Goal: Ask a question

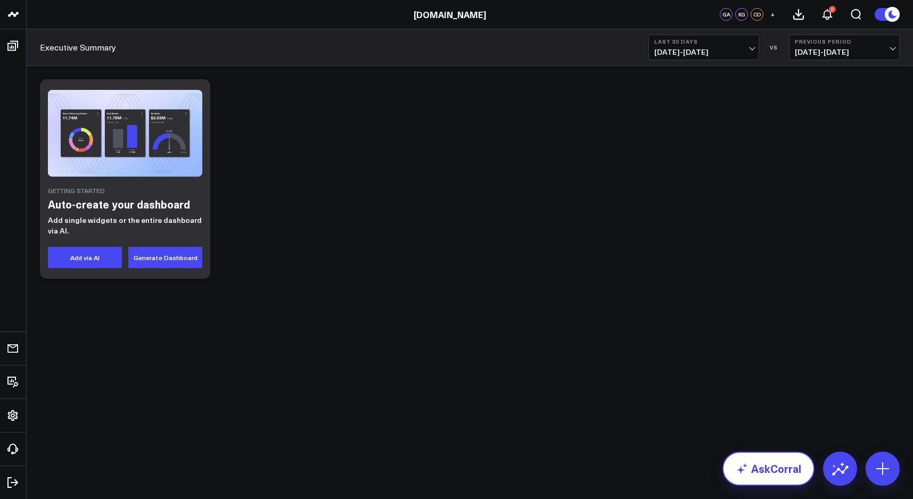
click at [797, 469] on link "AskCorral" at bounding box center [768, 469] width 92 height 34
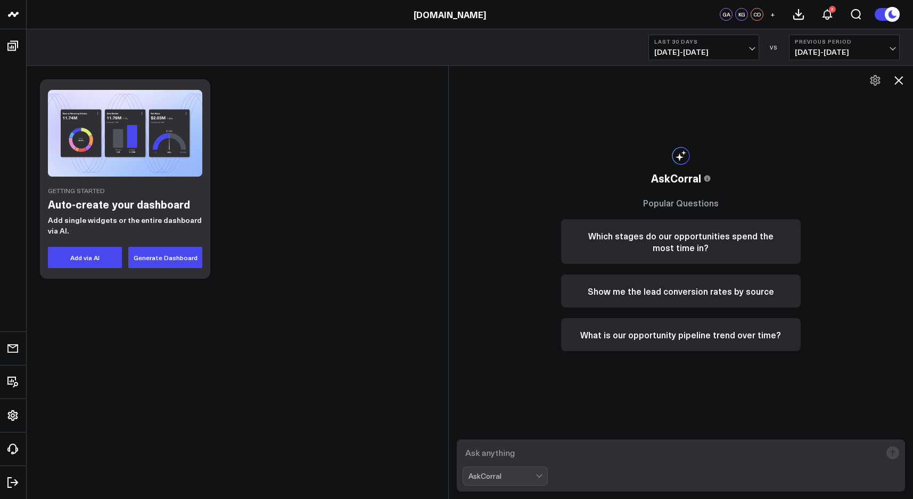
click at [617, 455] on textarea at bounding box center [672, 452] width 419 height 19
type textarea "how many open RFEs are there?"
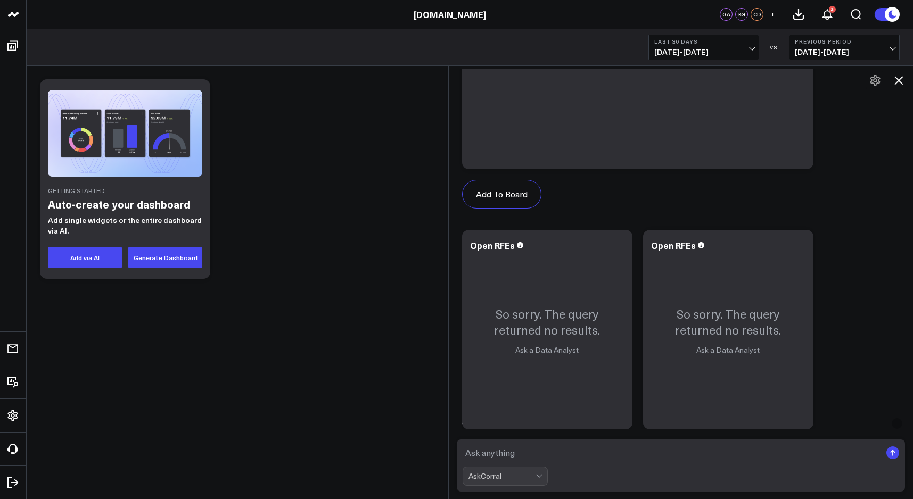
scroll to position [745, 0]
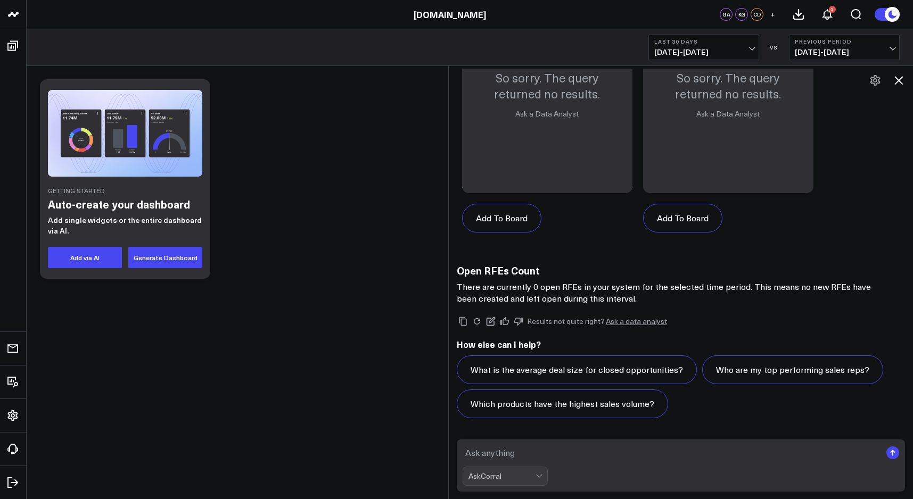
click at [564, 454] on textarea at bounding box center [672, 452] width 419 height 19
type textarea "show open cases by case type"
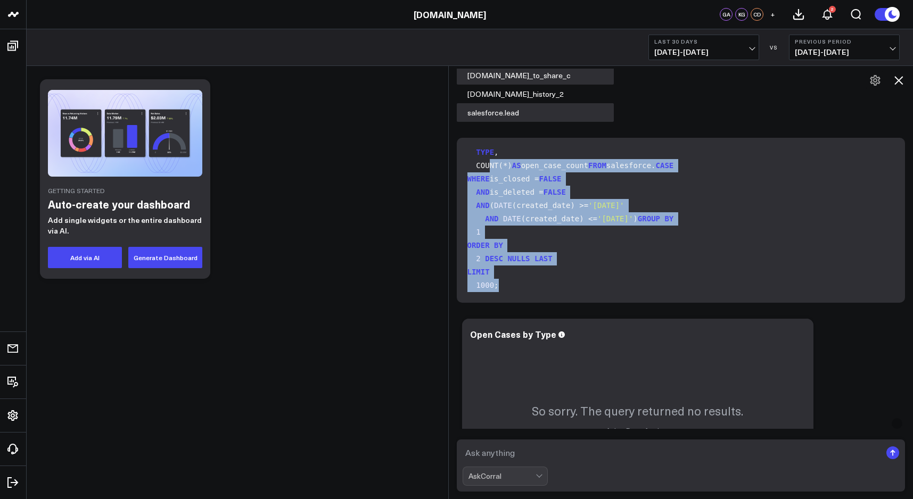
scroll to position [0, 0]
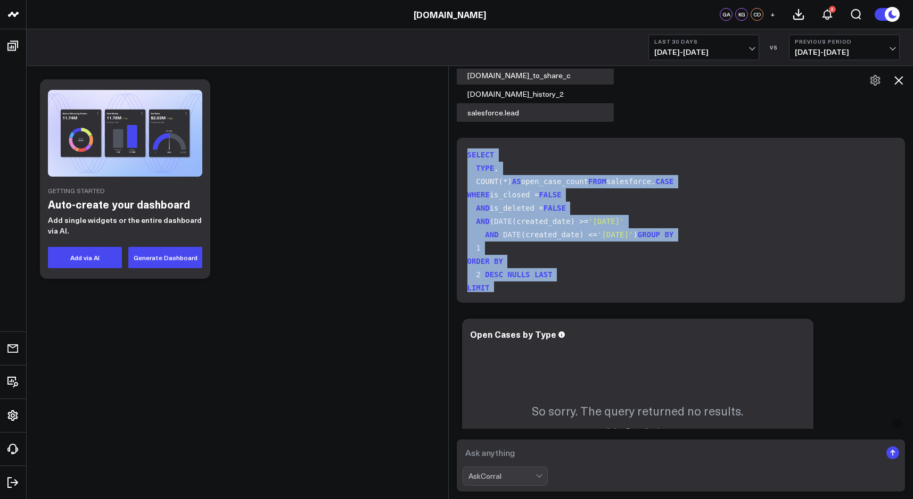
drag, startPoint x: 553, startPoint y: 281, endPoint x: 486, endPoint y: 131, distance: 164.2
copy code "SELECT TYPE , COUNT(*) AS open_case_count FROM salesforce. CASE WHERE is_closed…"
click at [750, 46] on button "Last 30 Days [DATE] - [DATE]" at bounding box center [703, 48] width 111 height 26
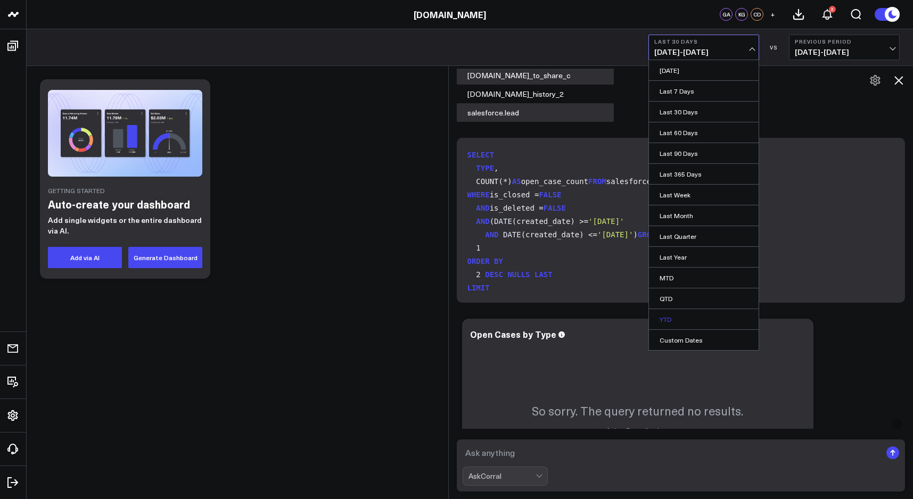
click at [669, 317] on link "YTD" at bounding box center [704, 319] width 110 height 20
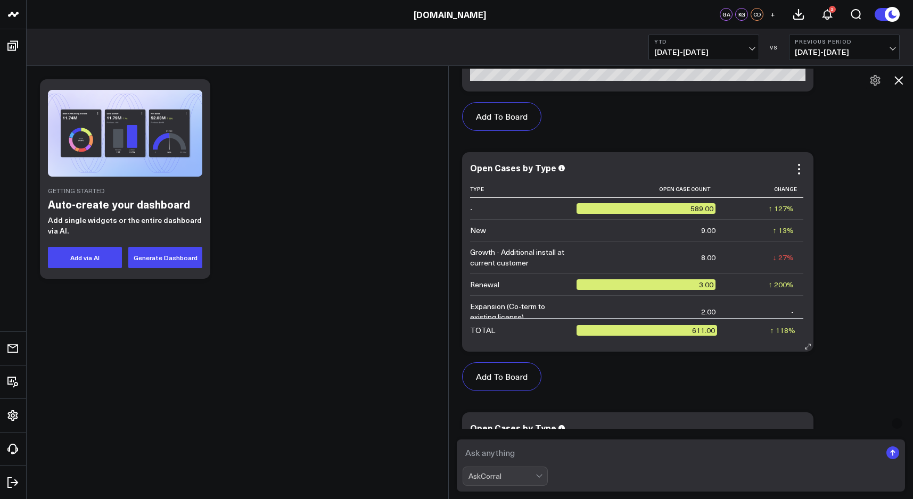
scroll to position [10, 0]
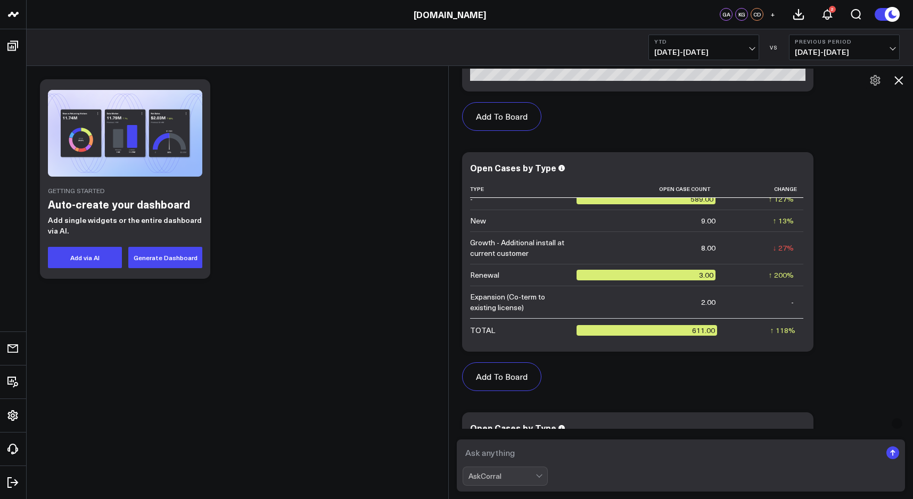
click at [585, 454] on textarea at bounding box center [672, 452] width 419 height 19
type textarea "show case fields"
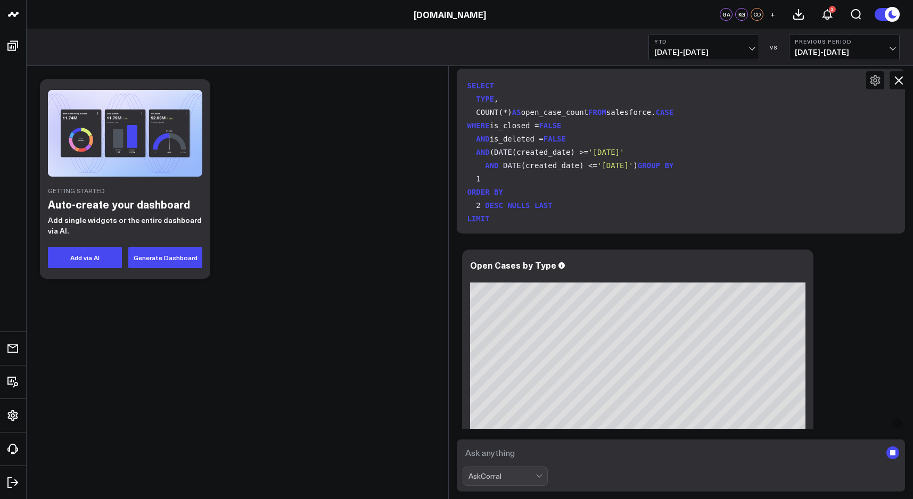
scroll to position [1, 0]
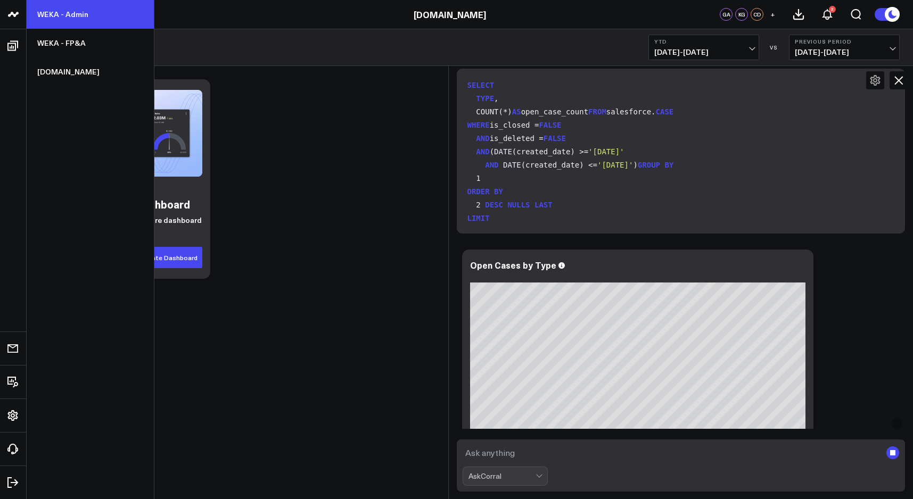
click at [77, 18] on link "WEKA - Admin" at bounding box center [90, 14] width 127 height 29
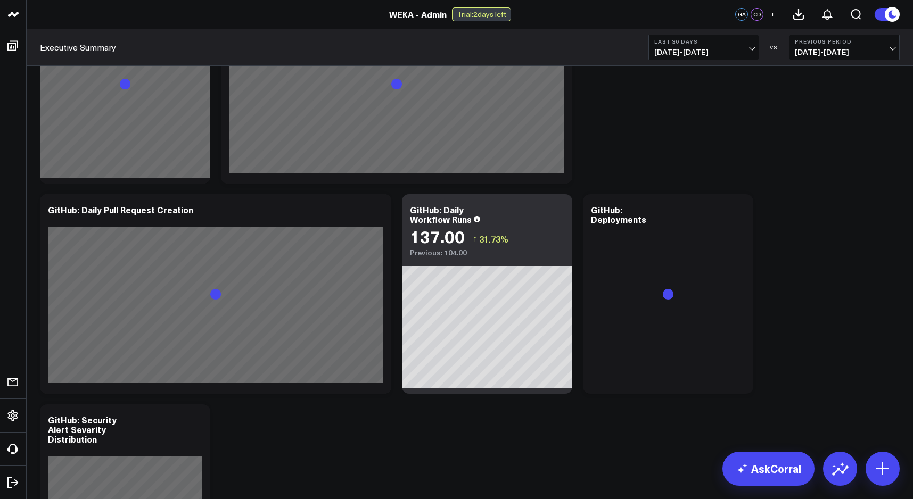
scroll to position [2573, 0]
